Goal: Check status

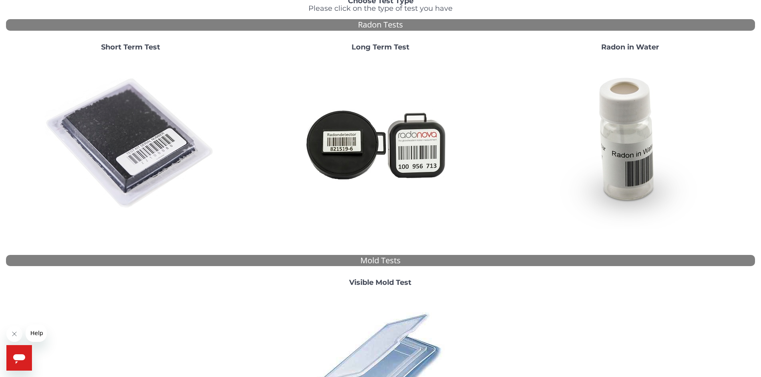
scroll to position [80, 0]
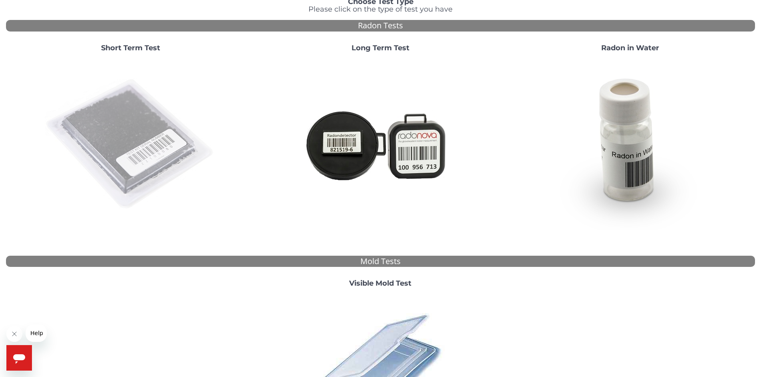
click at [151, 151] on img at bounding box center [131, 145] width 172 height 172
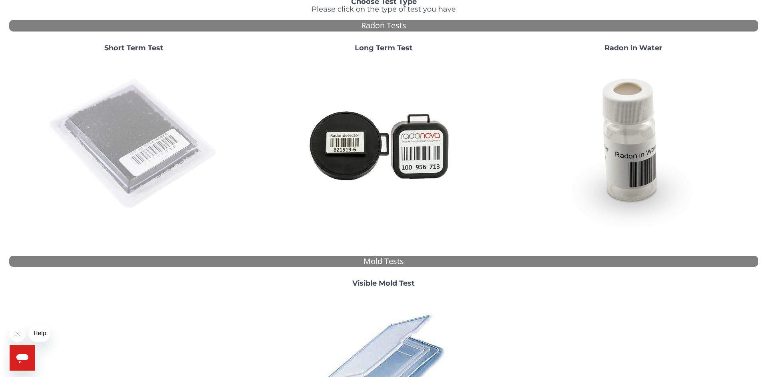
scroll to position [0, 0]
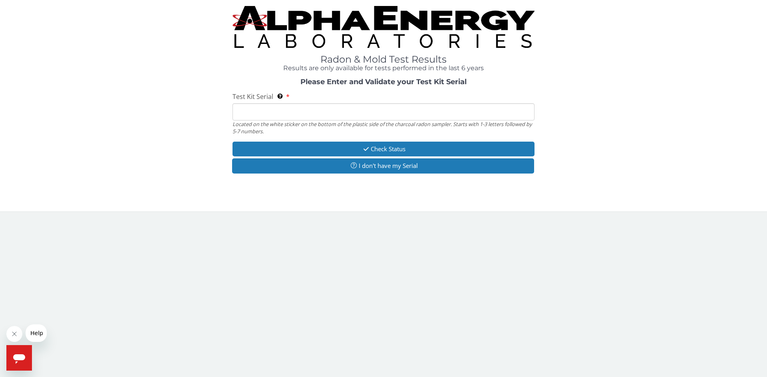
click at [287, 109] on input "Test Kit Serial Located on the white sticker on the bottom of the plastic side …" at bounding box center [383, 111] width 302 height 17
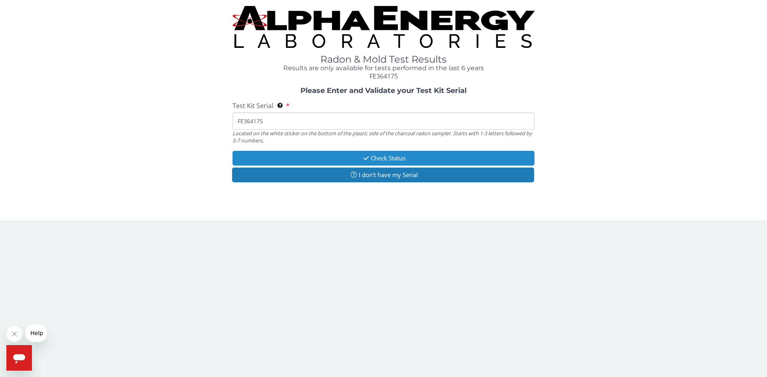
type input "FE364175"
click at [383, 156] on button "Check Status" at bounding box center [383, 158] width 302 height 15
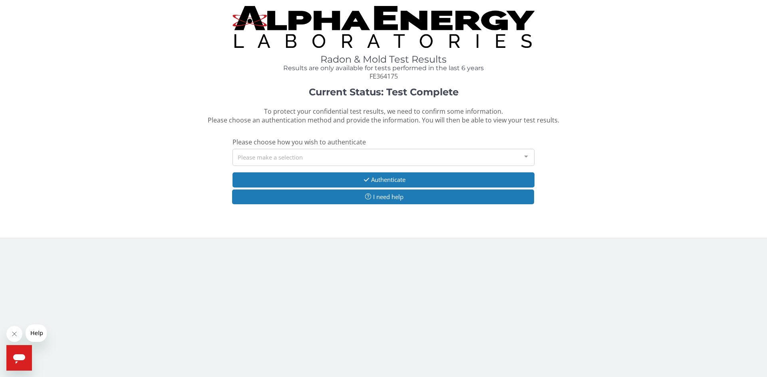
click at [525, 155] on div at bounding box center [526, 156] width 16 height 15
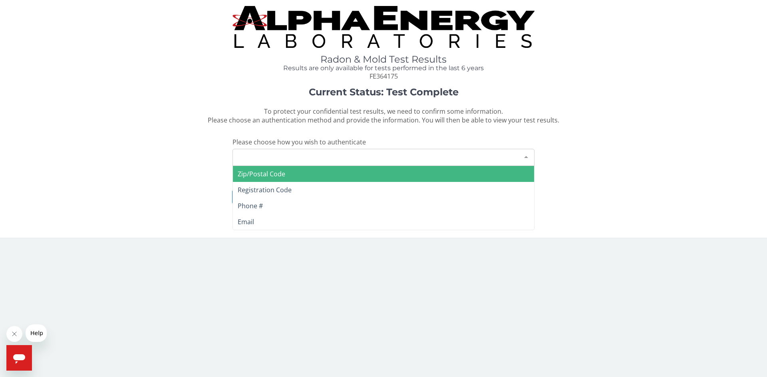
click at [338, 174] on span "Zip/Postal Code" at bounding box center [383, 174] width 301 height 16
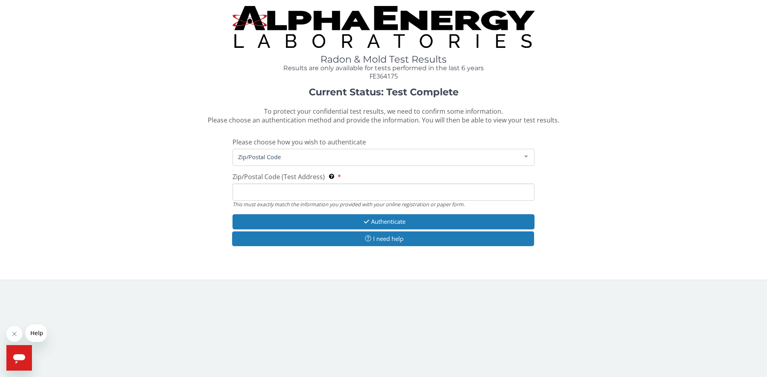
click at [359, 193] on input "Zip/Postal Code (Test Address) This must exactly match the information you prov…" at bounding box center [383, 192] width 302 height 17
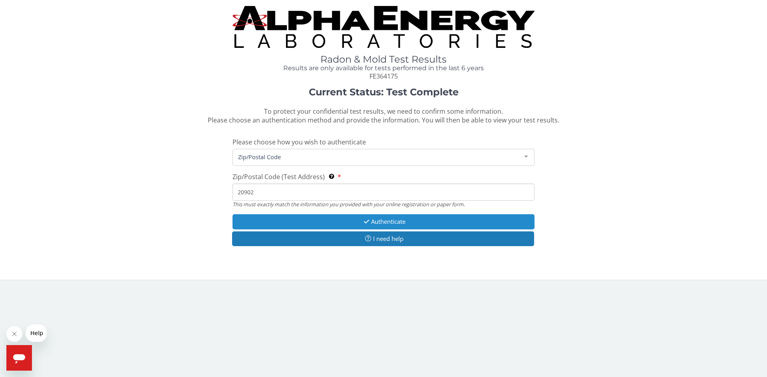
type input "20902"
click at [381, 219] on button "Authenticate" at bounding box center [383, 221] width 302 height 15
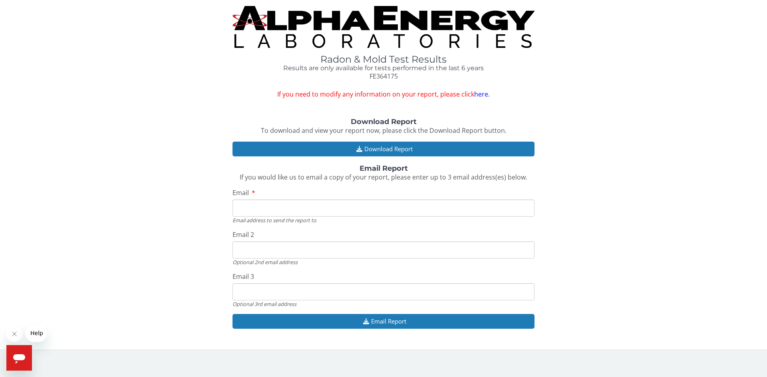
click at [311, 207] on input "Email" at bounding box center [383, 208] width 302 height 17
type input "[EMAIL_ADDRESS][DOMAIN_NAME]"
drag, startPoint x: 299, startPoint y: 251, endPoint x: 241, endPoint y: 248, distance: 58.0
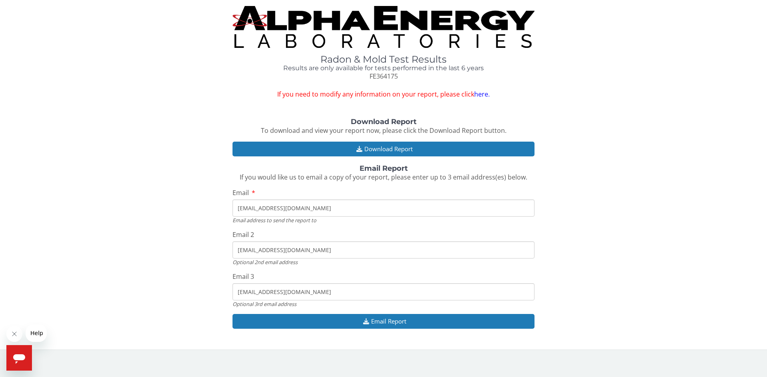
click at [230, 248] on div "Download Report To download and view your report now, please click the Download…" at bounding box center [383, 227] width 755 height 219
click at [303, 290] on input "[EMAIL_ADDRESS][DOMAIN_NAME]" at bounding box center [383, 291] width 302 height 17
drag, startPoint x: 292, startPoint y: 292, endPoint x: 226, endPoint y: 299, distance: 66.2
click at [226, 299] on div "Download Report To download and view your report now, please click the Download…" at bounding box center [383, 227] width 755 height 219
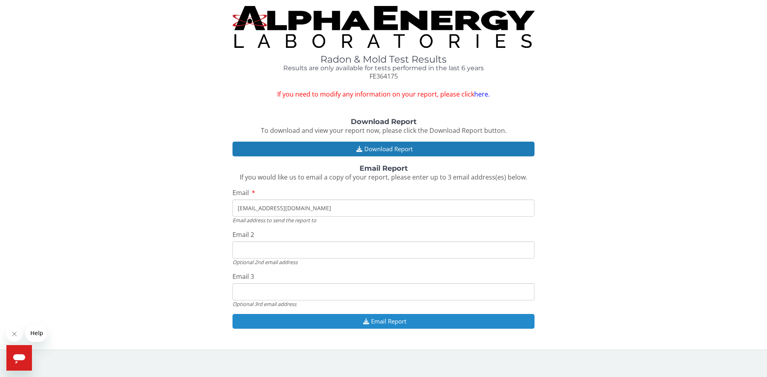
click at [380, 323] on button "Email Report" at bounding box center [383, 321] width 302 height 15
